Goal: Find specific page/section

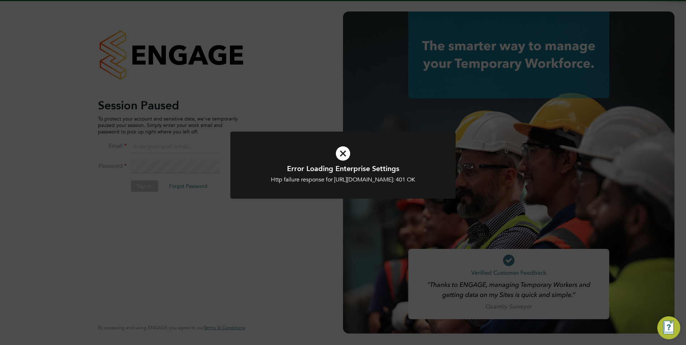
type input "fesouth@protocol.co.uk"
drag, startPoint x: 273, startPoint y: 232, endPoint x: 258, endPoint y: 216, distance: 22.1
click at [273, 231] on div "Error Loading Enterprise Settings Http failure response for https://protocol.ap…" at bounding box center [343, 172] width 686 height 345
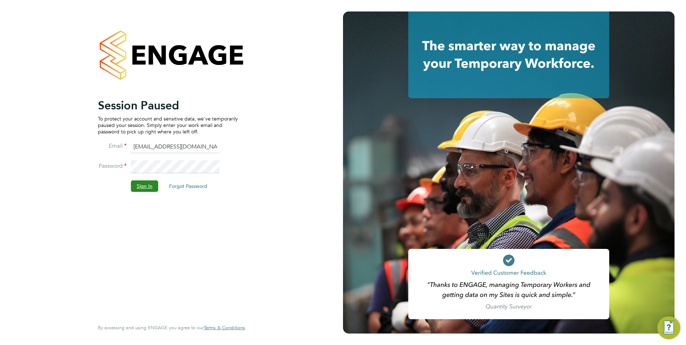
click at [154, 183] on button "Sign In" at bounding box center [144, 185] width 27 height 11
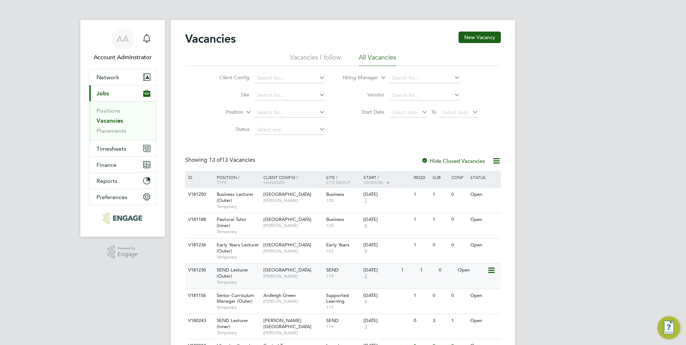
click at [297, 268] on span "[GEOGRAPHIC_DATA]" at bounding box center [287, 270] width 48 height 6
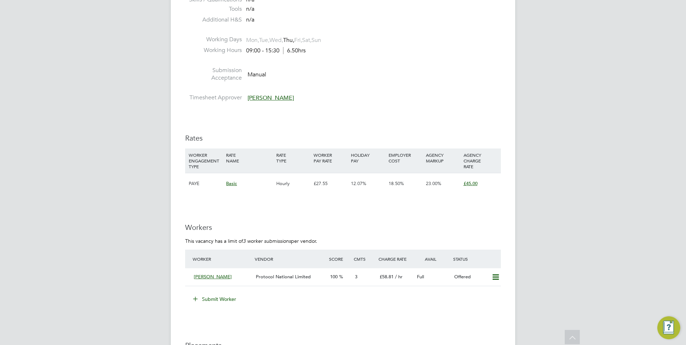
scroll to position [1119, 0]
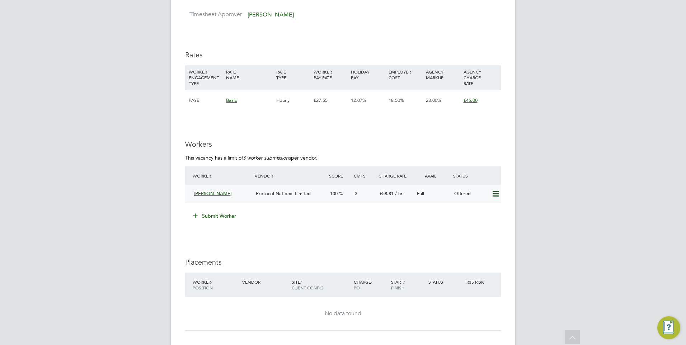
click at [266, 190] on span "Protocol National Limited" at bounding box center [283, 193] width 55 height 6
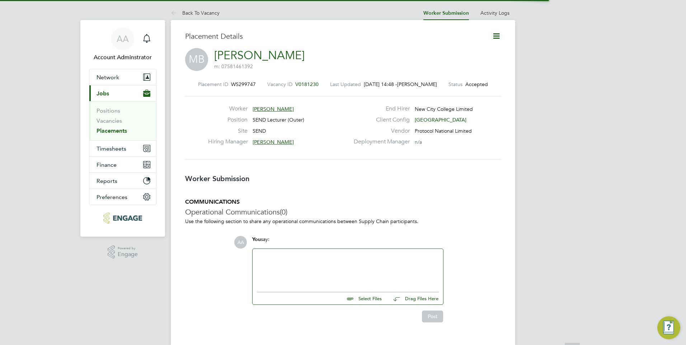
scroll to position [4, 4]
